Goal: Information Seeking & Learning: Learn about a topic

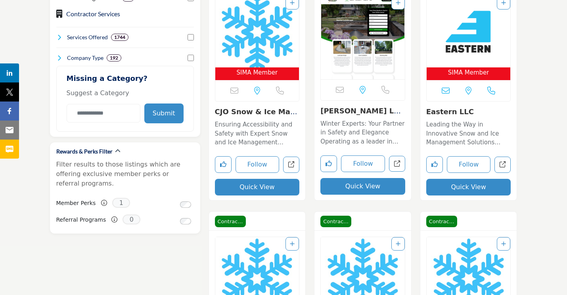
scroll to position [660, 0]
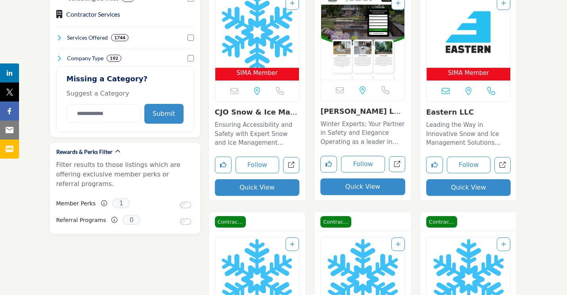
click at [437, 111] on link "Eastern LLC" at bounding box center [450, 112] width 48 height 8
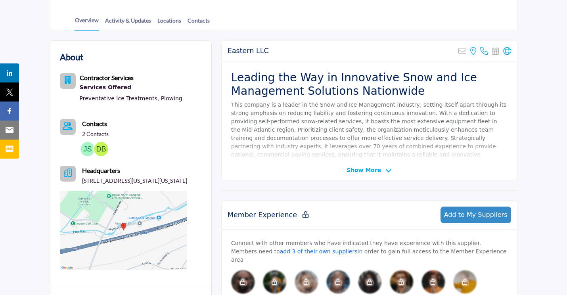
scroll to position [180, 0]
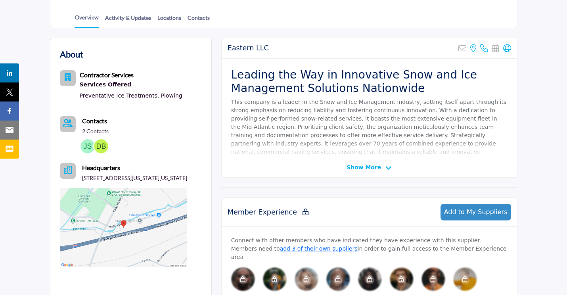
click at [353, 169] on span "Show More" at bounding box center [363, 167] width 34 height 8
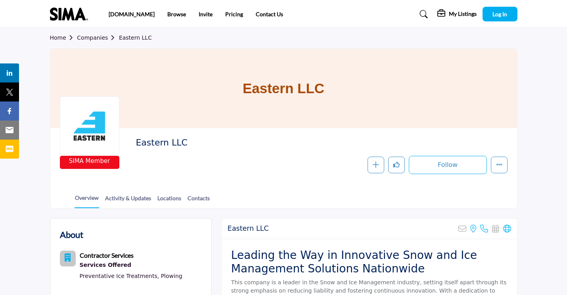
scroll to position [0, 0]
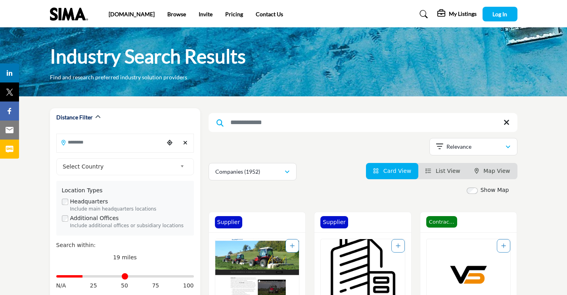
scroll to position [0, 0]
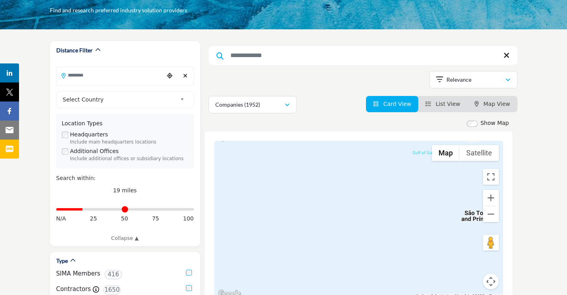
scroll to position [69, 0]
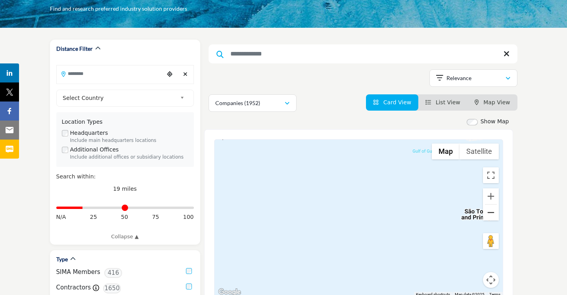
click at [486, 214] on button "Zoom out" at bounding box center [491, 213] width 16 height 16
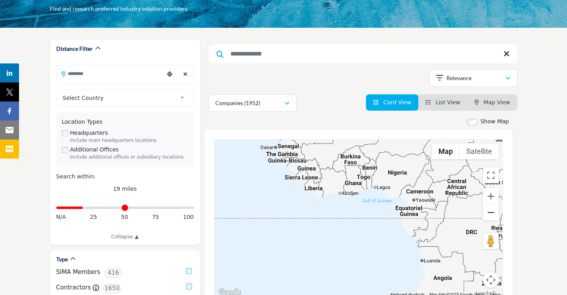
click at [486, 214] on button "Zoom out" at bounding box center [491, 213] width 16 height 16
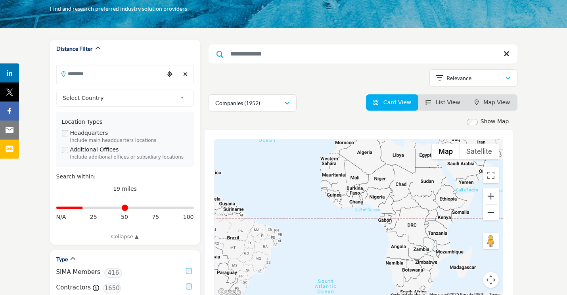
click at [486, 214] on button "Zoom out" at bounding box center [491, 213] width 16 height 16
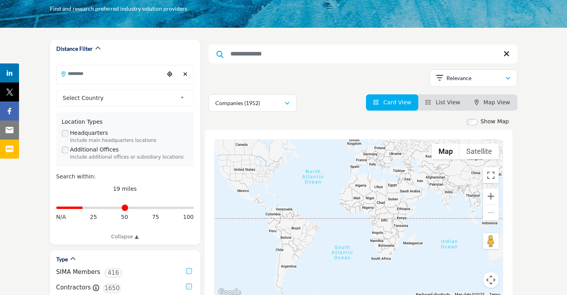
click at [273, 171] on div at bounding box center [358, 219] width 288 height 158
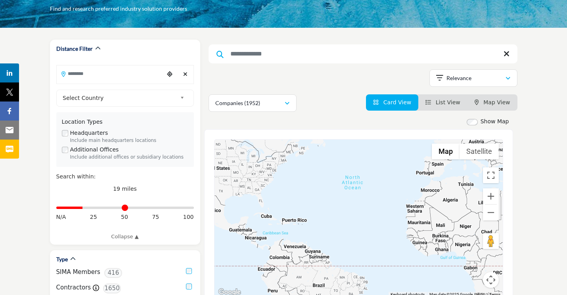
click at [273, 168] on div at bounding box center [358, 219] width 288 height 158
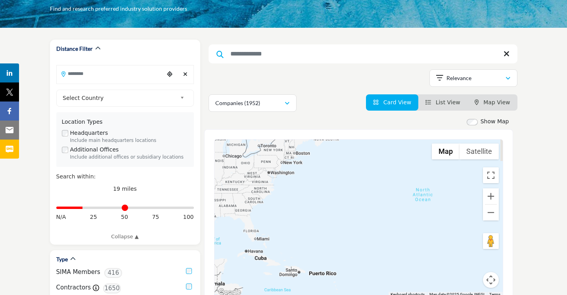
click at [273, 168] on div at bounding box center [358, 219] width 288 height 158
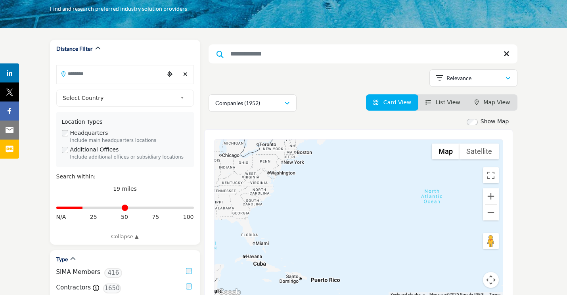
click at [273, 168] on div at bounding box center [358, 219] width 288 height 158
click at [274, 166] on div at bounding box center [358, 219] width 288 height 158
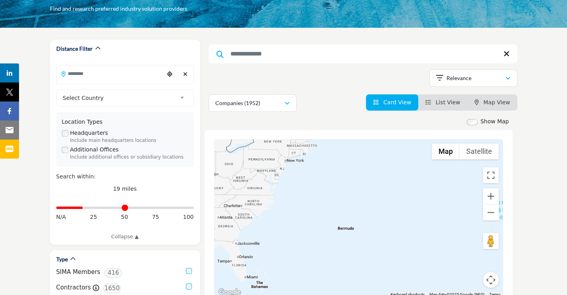
click at [274, 166] on div at bounding box center [358, 219] width 288 height 158
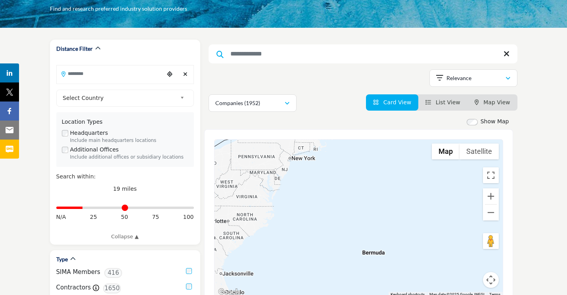
click at [274, 166] on div at bounding box center [358, 219] width 288 height 158
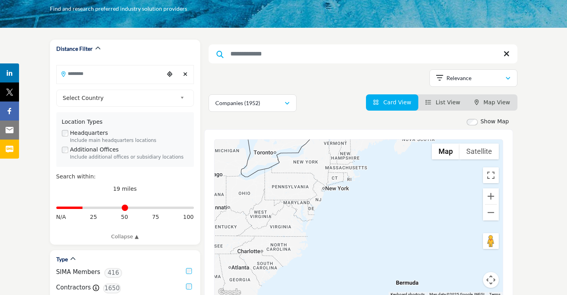
drag, startPoint x: 293, startPoint y: 189, endPoint x: 335, endPoint y: 228, distance: 57.2
click at [335, 228] on div at bounding box center [358, 219] width 288 height 158
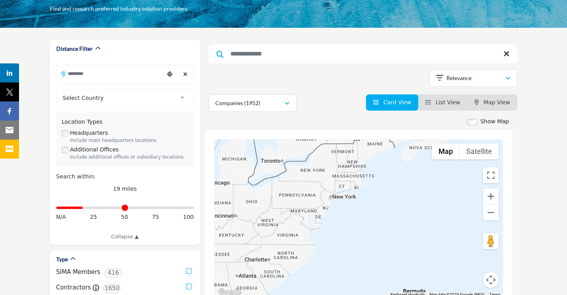
click at [318, 203] on div at bounding box center [358, 219] width 288 height 158
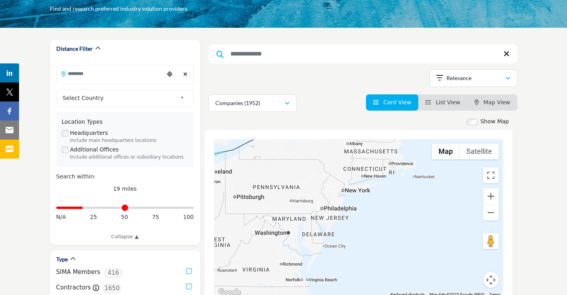
click at [318, 203] on div at bounding box center [358, 219] width 288 height 158
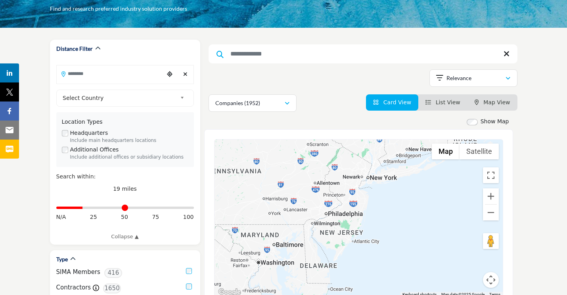
click at [318, 203] on div at bounding box center [358, 219] width 288 height 158
click at [335, 205] on div at bounding box center [358, 219] width 288 height 158
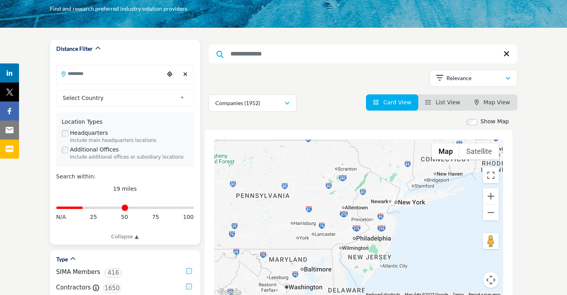
click at [116, 80] on input "Search Location" at bounding box center [110, 73] width 107 height 15
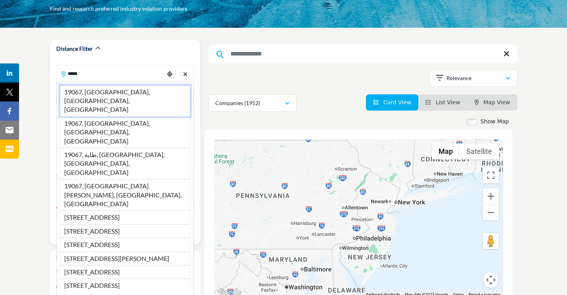
click at [90, 92] on li "19067, Morrisville, PA, USA" at bounding box center [125, 100] width 130 height 31
type input "**********"
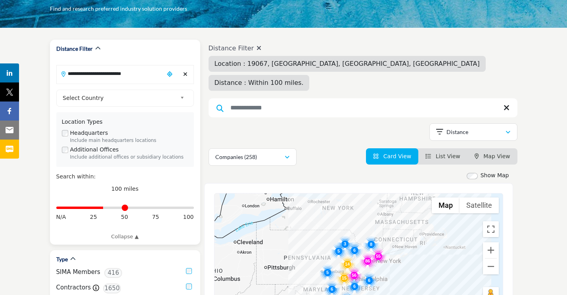
drag, startPoint x: 190, startPoint y: 209, endPoint x: 104, endPoint y: 209, distance: 86.0
type input "**"
click at [104, 208] on input "Distance in miles" at bounding box center [125, 208] width 138 height 2
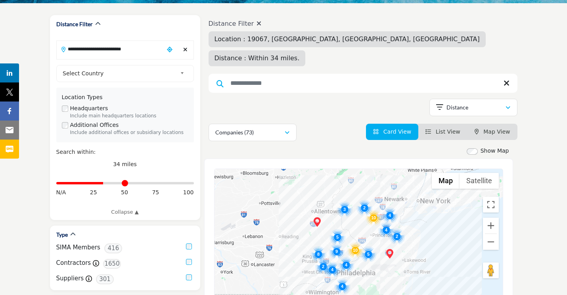
scroll to position [94, 0]
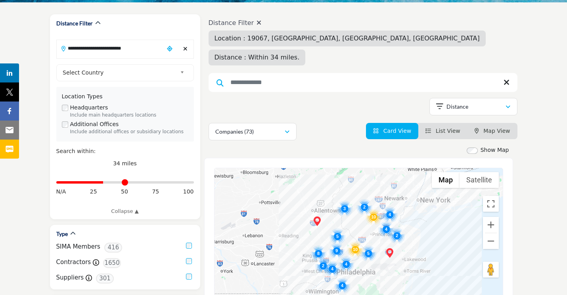
click at [411, 128] on span "Card View" at bounding box center [397, 131] width 28 height 6
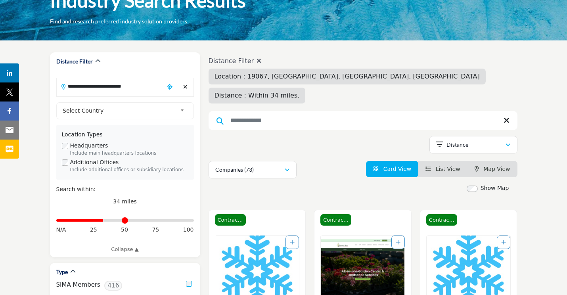
scroll to position [49, 0]
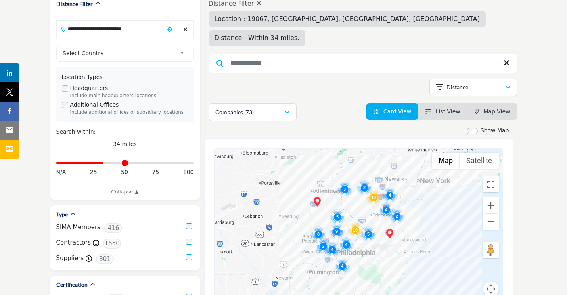
scroll to position [122, 0]
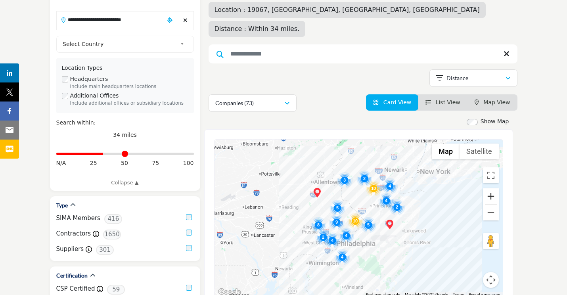
click at [491, 188] on button "Zoom in" at bounding box center [491, 196] width 16 height 16
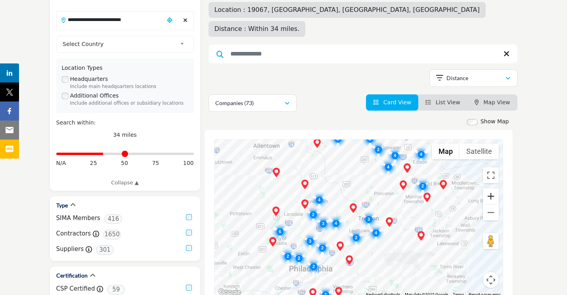
click at [491, 188] on button "Zoom in" at bounding box center [491, 196] width 16 height 16
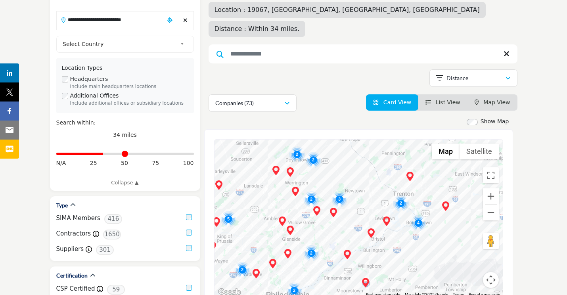
drag, startPoint x: 421, startPoint y: 201, endPoint x: 446, endPoint y: 176, distance: 35.6
click at [446, 176] on div at bounding box center [358, 219] width 288 height 158
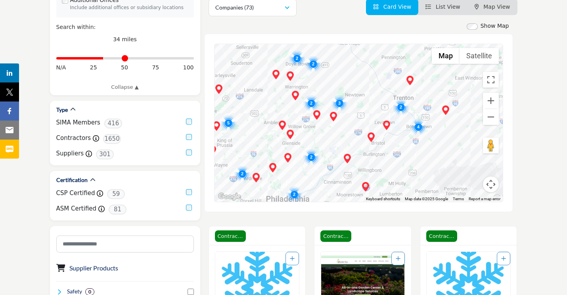
scroll to position [217, 0]
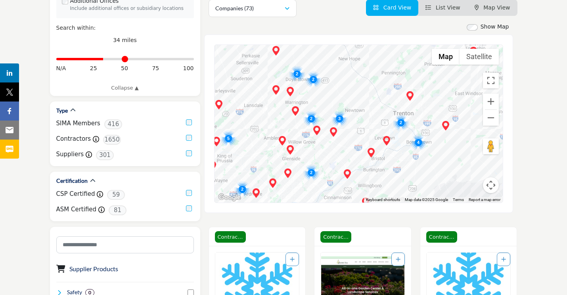
click at [343, 111] on img "Cluster of 3 locations (3 HQ, 0 Branches)\aClick to view companies" at bounding box center [339, 119] width 16 height 16
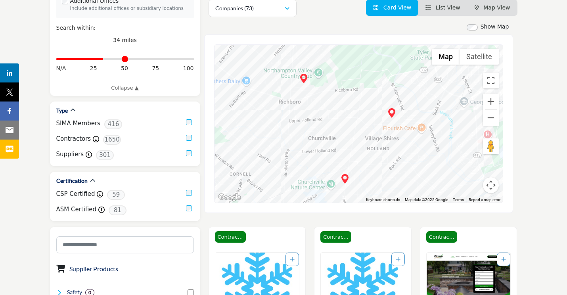
drag, startPoint x: 380, startPoint y: 140, endPoint x: 370, endPoint y: 67, distance: 74.1
click at [370, 67] on div "To navigate, press the arrow keys." at bounding box center [358, 124] width 288 height 158
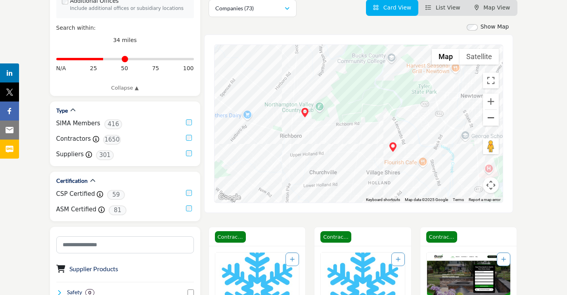
click at [489, 110] on button "Zoom out" at bounding box center [491, 118] width 16 height 16
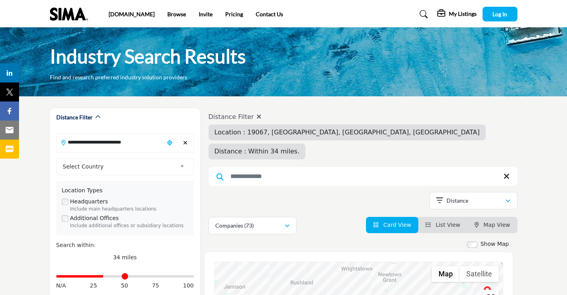
scroll to position [0, 0]
click at [167, 15] on link "Browse" at bounding box center [176, 14] width 19 height 7
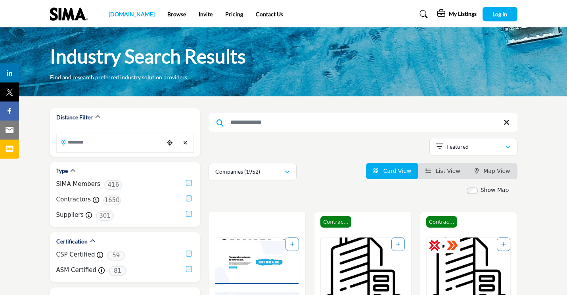
click at [116, 15] on link "[DOMAIN_NAME]" at bounding box center [132, 14] width 46 height 7
click at [71, 22] on nav "[DOMAIN_NAME] Browse Invite Pricing Contact Us" at bounding box center [283, 14] width 567 height 20
click at [71, 15] on img at bounding box center [71, 14] width 42 height 13
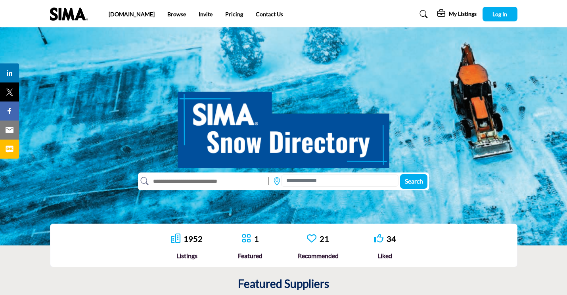
click at [86, 17] on img at bounding box center [71, 14] width 42 height 13
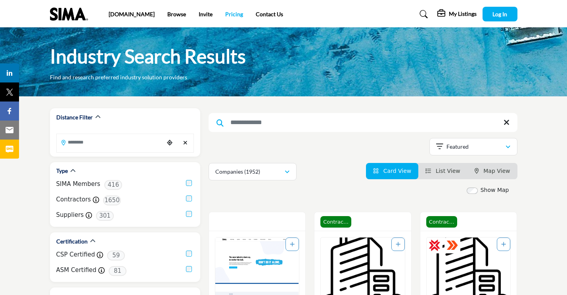
click at [225, 13] on link "Pricing" at bounding box center [234, 14] width 18 height 7
click at [225, 15] on link "Pricing" at bounding box center [234, 14] width 18 height 7
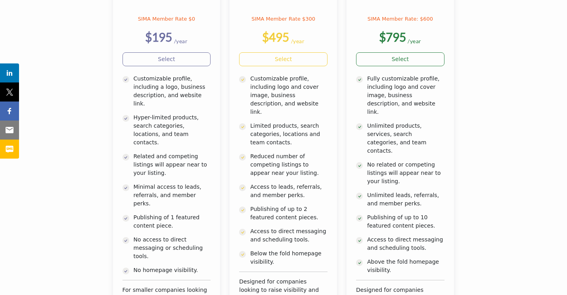
scroll to position [196, 0]
